Goal: Information Seeking & Learning: Learn about a topic

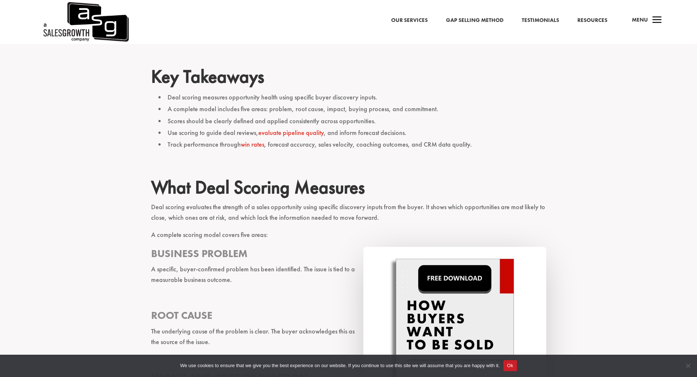
scroll to position [293, 0]
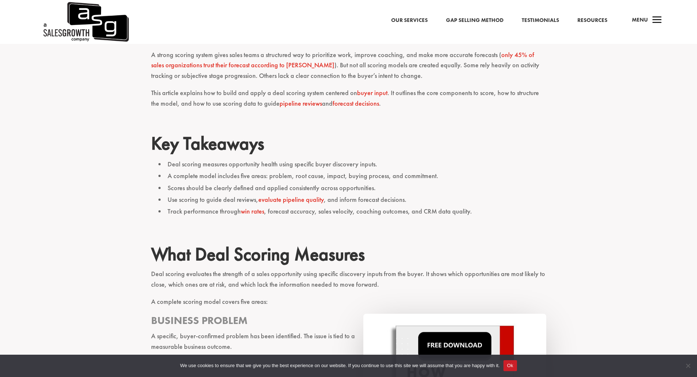
click at [385, 185] on li "Scores should be clearly defined and applied consistently across opportunities." at bounding box center [352, 188] width 388 height 12
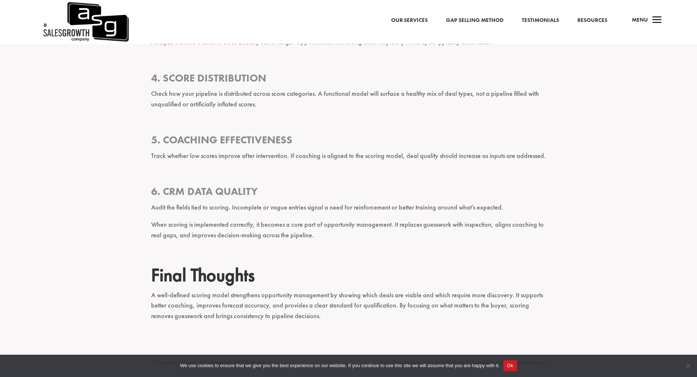
scroll to position [2487, 0]
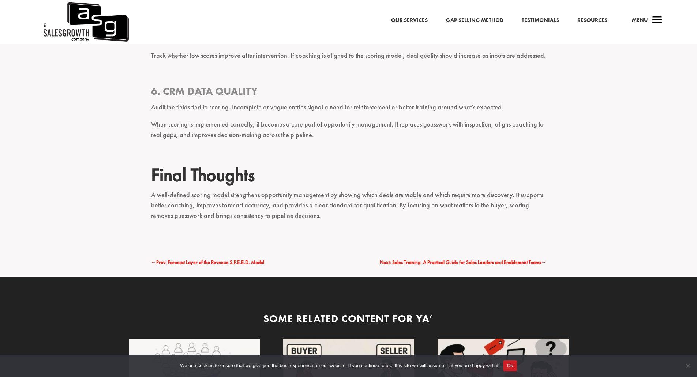
click at [442, 211] on p "A well-defined scoring model strengthens opportunity management by showing whic…" at bounding box center [348, 209] width 395 height 38
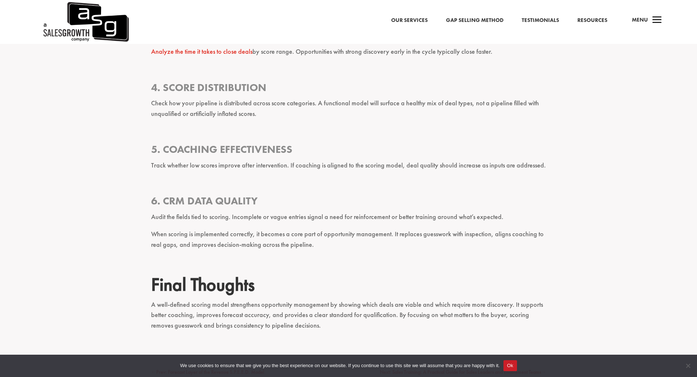
scroll to position [2375, 0]
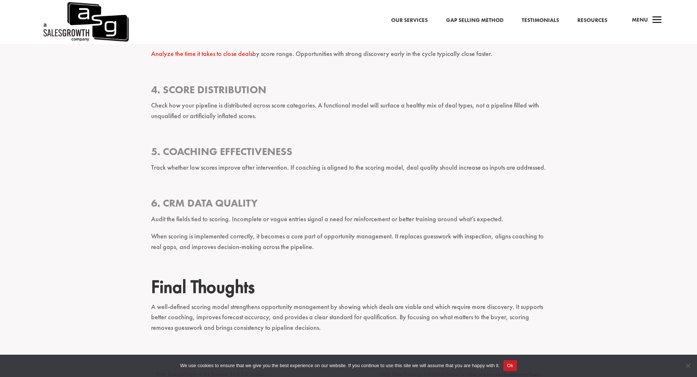
click at [403, 162] on h3 "5. Coaching Effectiveness" at bounding box center [348, 153] width 395 height 17
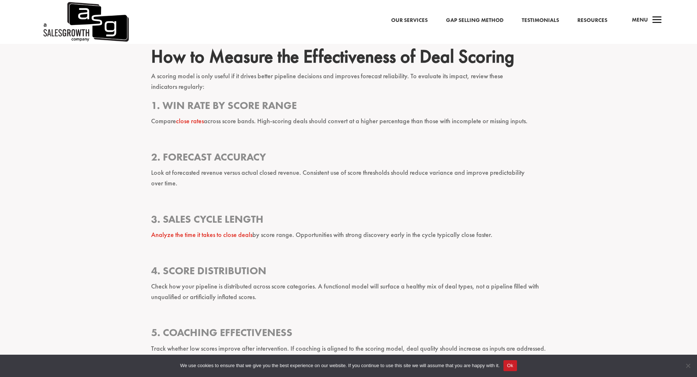
scroll to position [2195, 0]
click at [393, 309] on p at bounding box center [348, 317] width 395 height 17
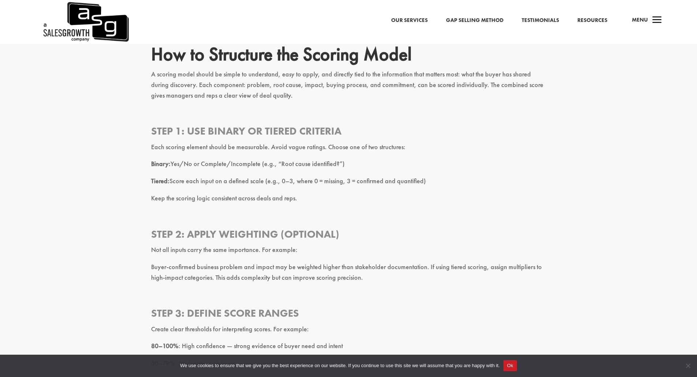
scroll to position [873, 0]
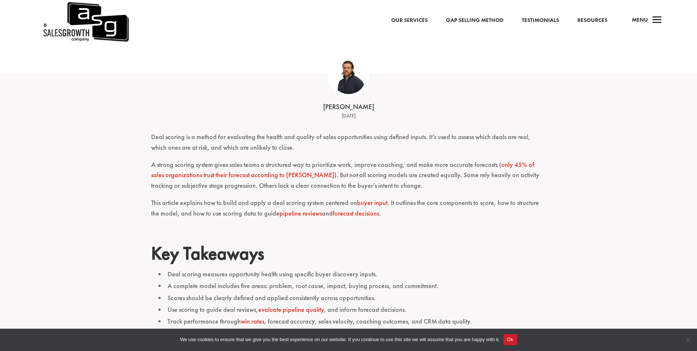
scroll to position [219, 0]
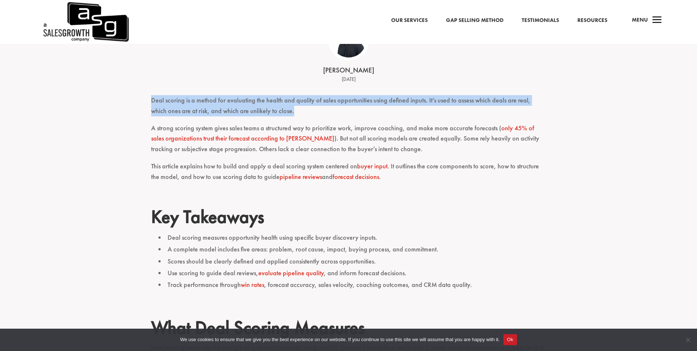
drag, startPoint x: 296, startPoint y: 114, endPoint x: 140, endPoint y: 104, distance: 155.8
copy p "Deal scoring is a method for evaluating the health and quality of sales opportu…"
